Goal: Check status: Check status

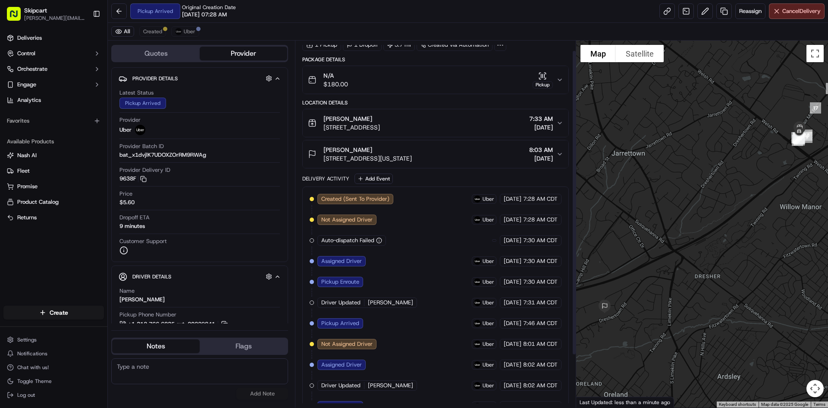
scroll to position [75, 0]
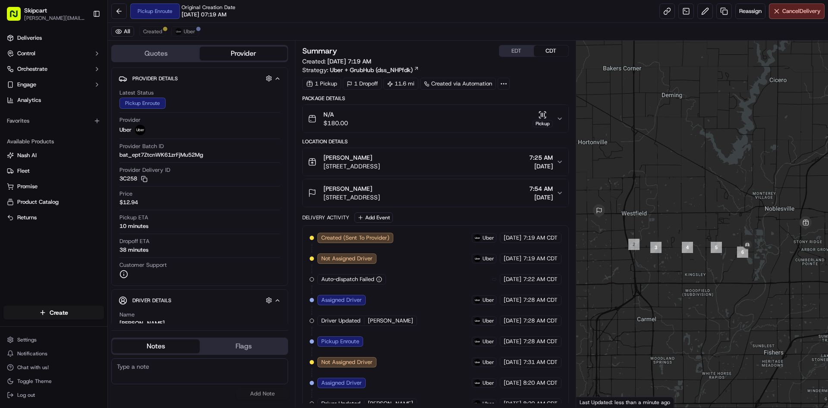
scroll to position [34, 0]
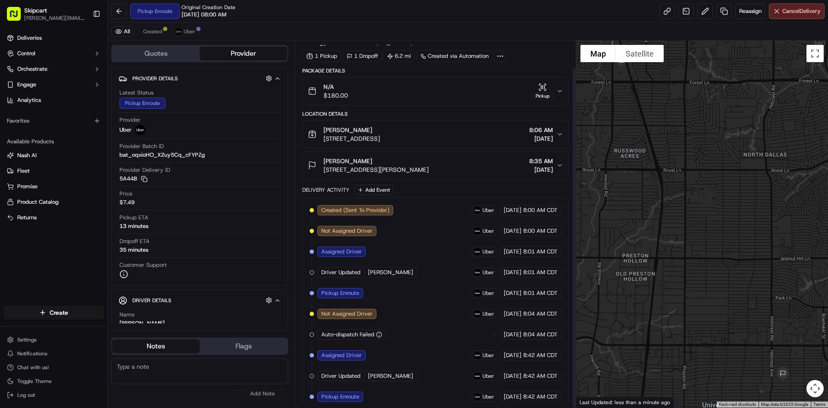
scroll to position [29, 0]
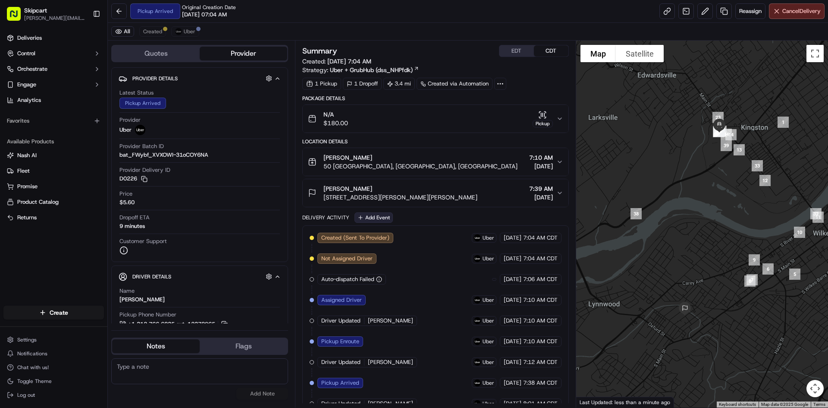
scroll to position [54, 0]
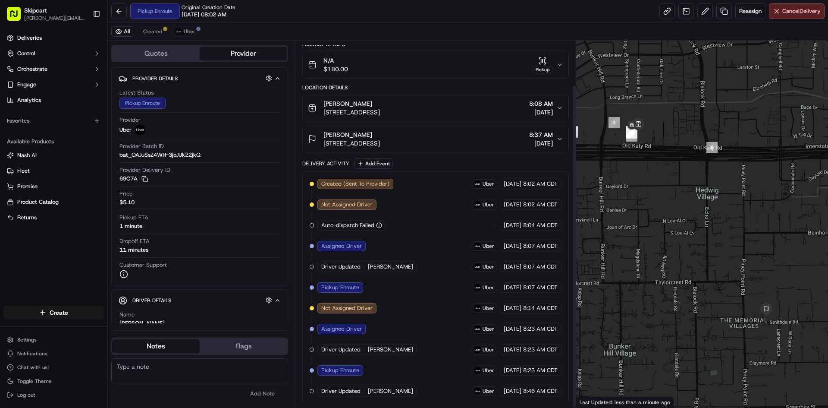
scroll to position [50, 0]
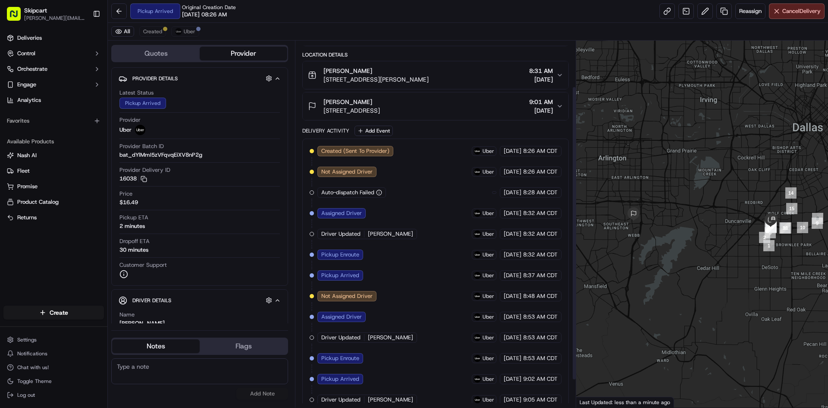
scroll to position [91, 0]
